Goal: Task Accomplishment & Management: Use online tool/utility

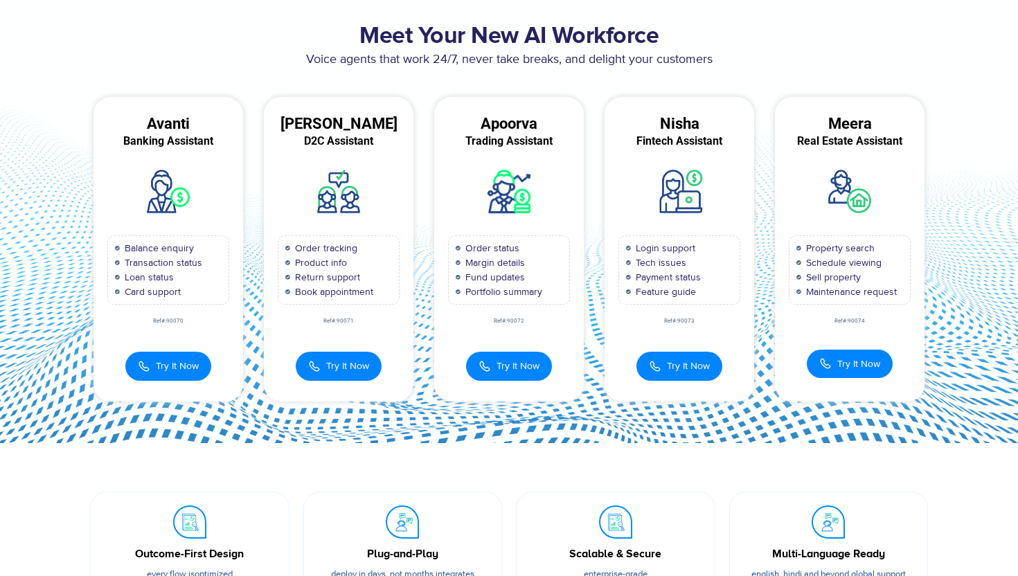
scroll to position [67, 0]
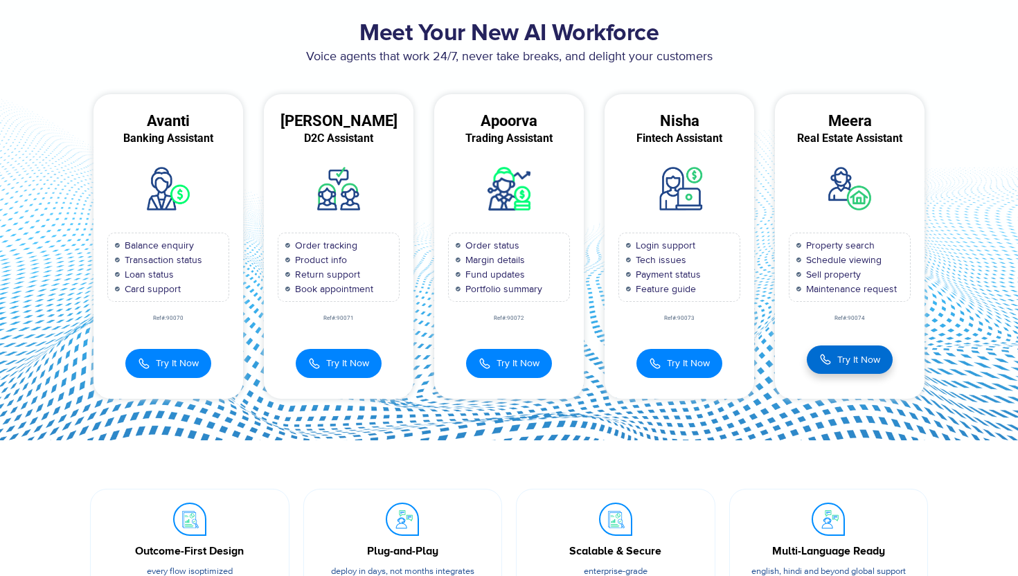
click at [869, 361] on span "Try It Now" at bounding box center [859, 360] width 43 height 15
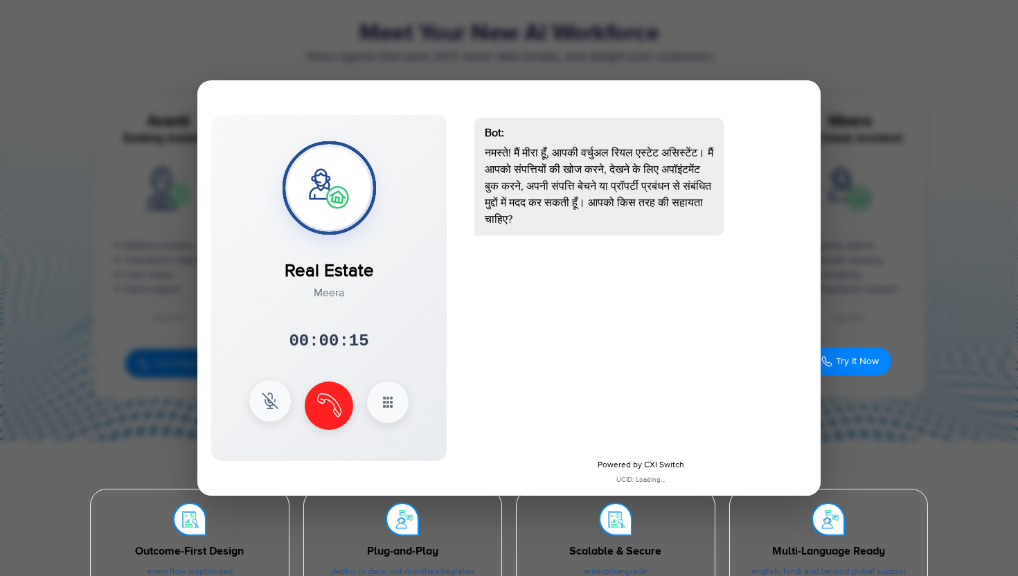
click at [272, 399] on img at bounding box center [270, 401] width 17 height 17
click at [272, 399] on button "Unmute" at bounding box center [270, 401] width 42 height 42
click at [259, 405] on button "Mute" at bounding box center [270, 401] width 42 height 42
click at [265, 408] on button "Unmute" at bounding box center [270, 401] width 42 height 42
click at [273, 409] on button "Mute" at bounding box center [270, 401] width 42 height 42
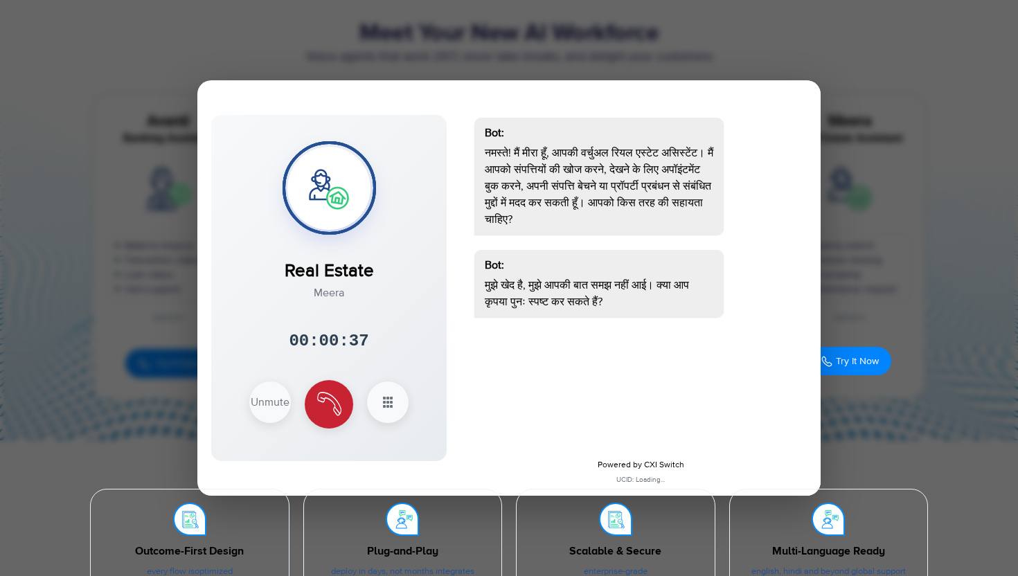
click at [324, 402] on img at bounding box center [329, 404] width 24 height 24
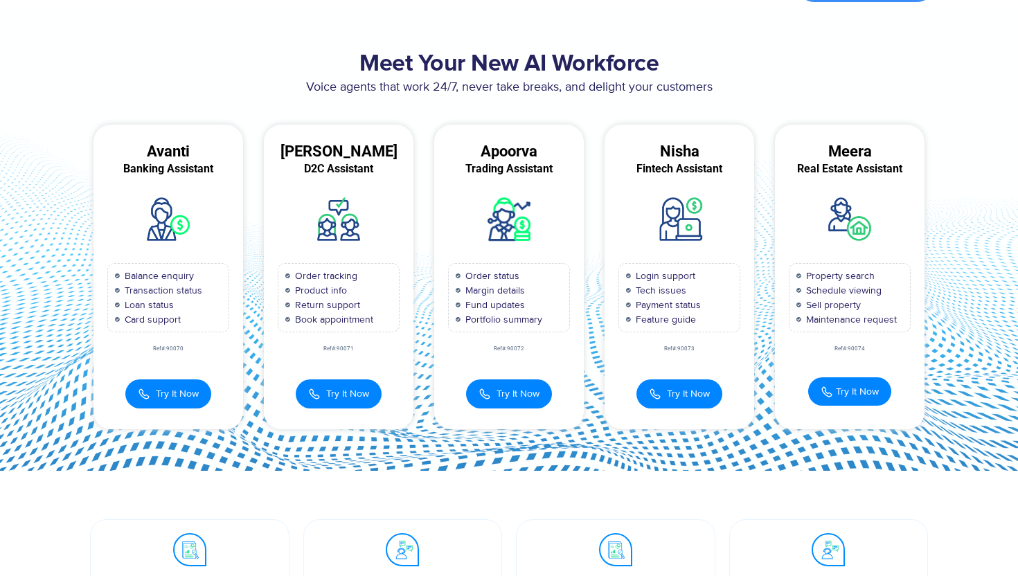
scroll to position [0, 0]
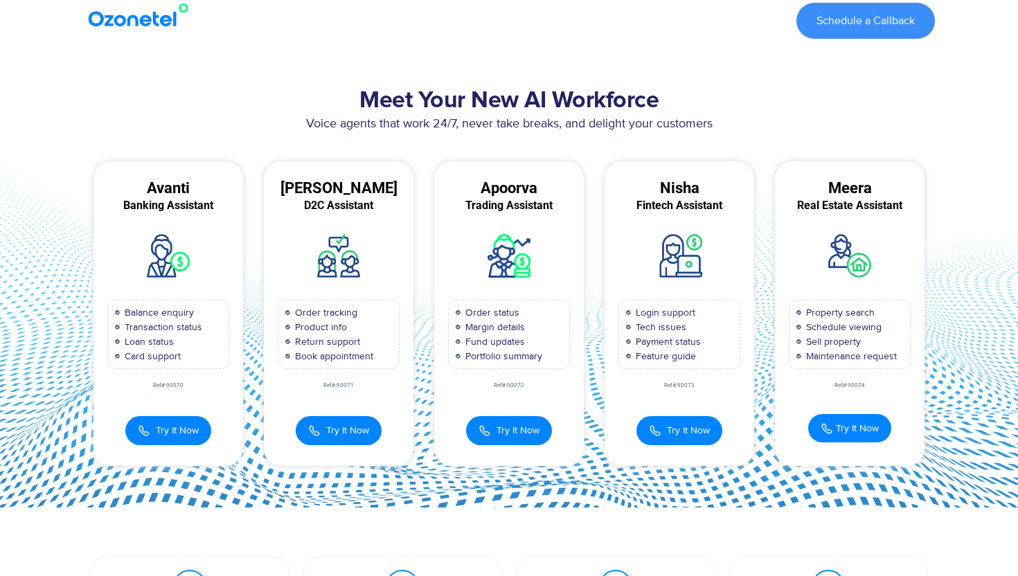
click at [490, 355] on span "Portfolio summary" at bounding box center [502, 356] width 80 height 15
drag, startPoint x: 490, startPoint y: 355, endPoint x: 565, endPoint y: 355, distance: 75.5
click at [565, 355] on div "Order status Margin details Fund updates Portfolio summary" at bounding box center [509, 334] width 122 height 69
